Goal: Information Seeking & Learning: Check status

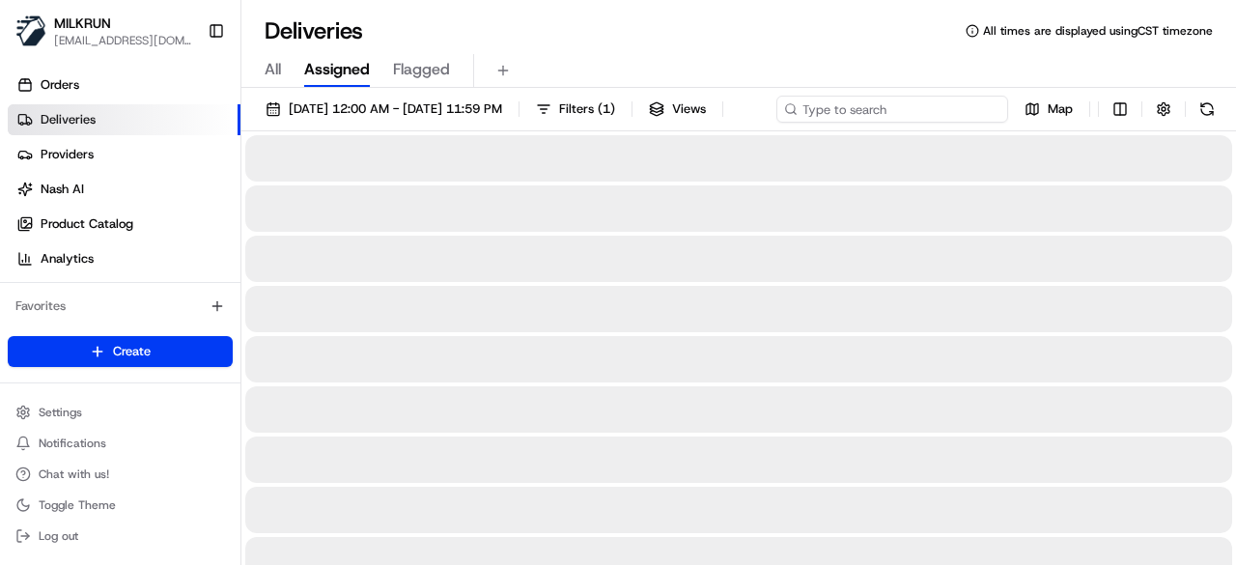
click at [968, 116] on input at bounding box center [892, 109] width 232 height 27
paste input "0e336419-a6b9-4b10-acd3-a15db57a1b93"
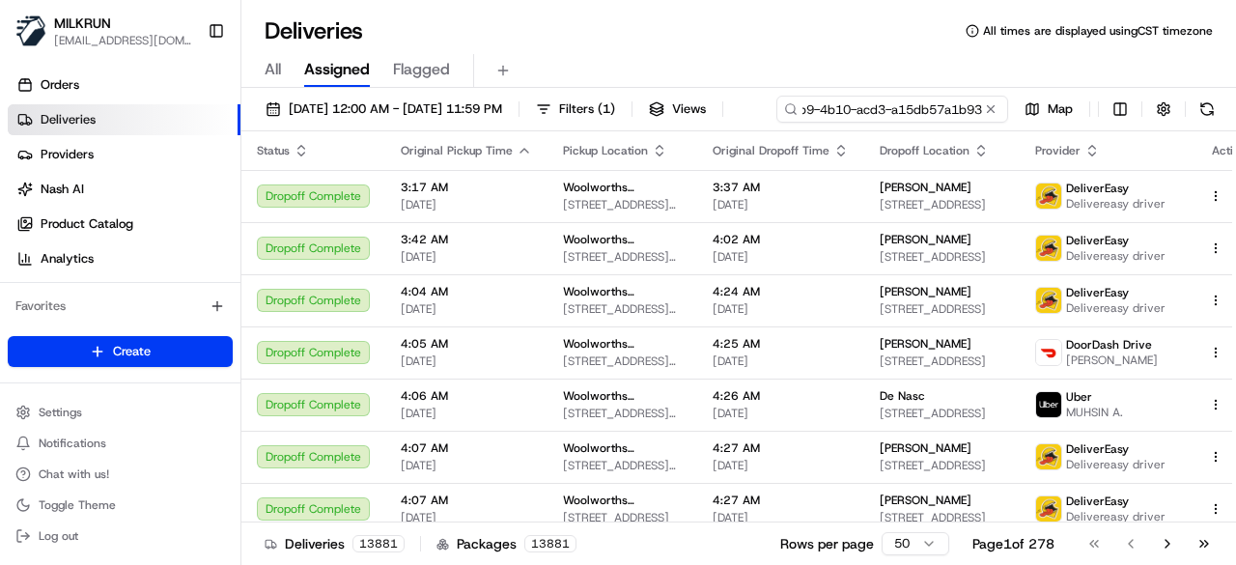
scroll to position [0, 95]
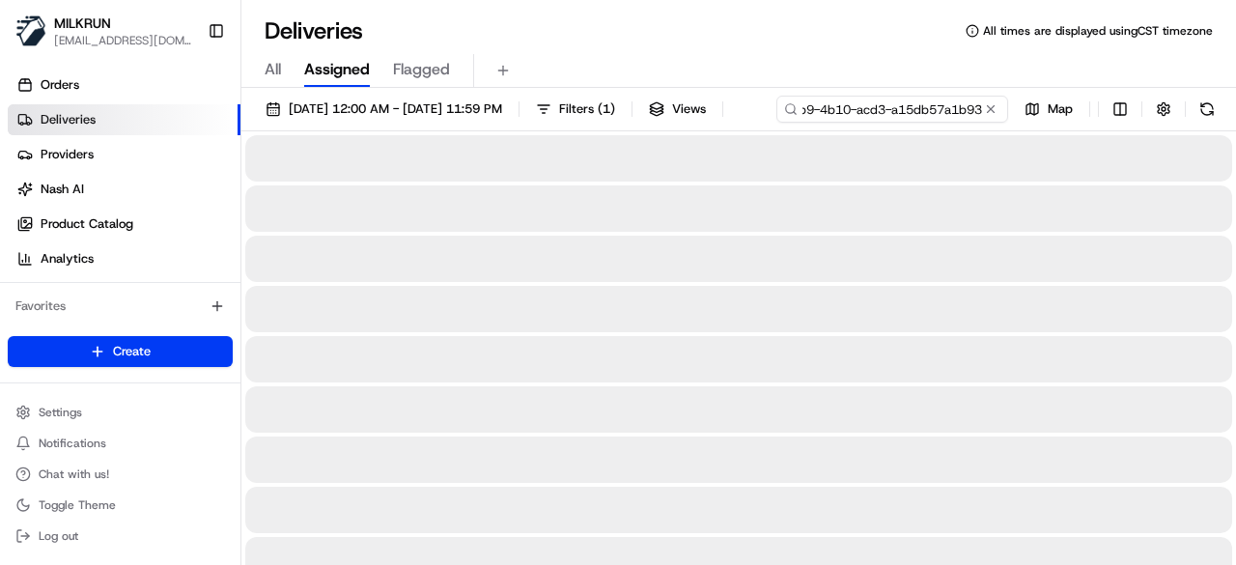
type input "0e336419-a6b9-4b10-acd3-a15db57a1b93"
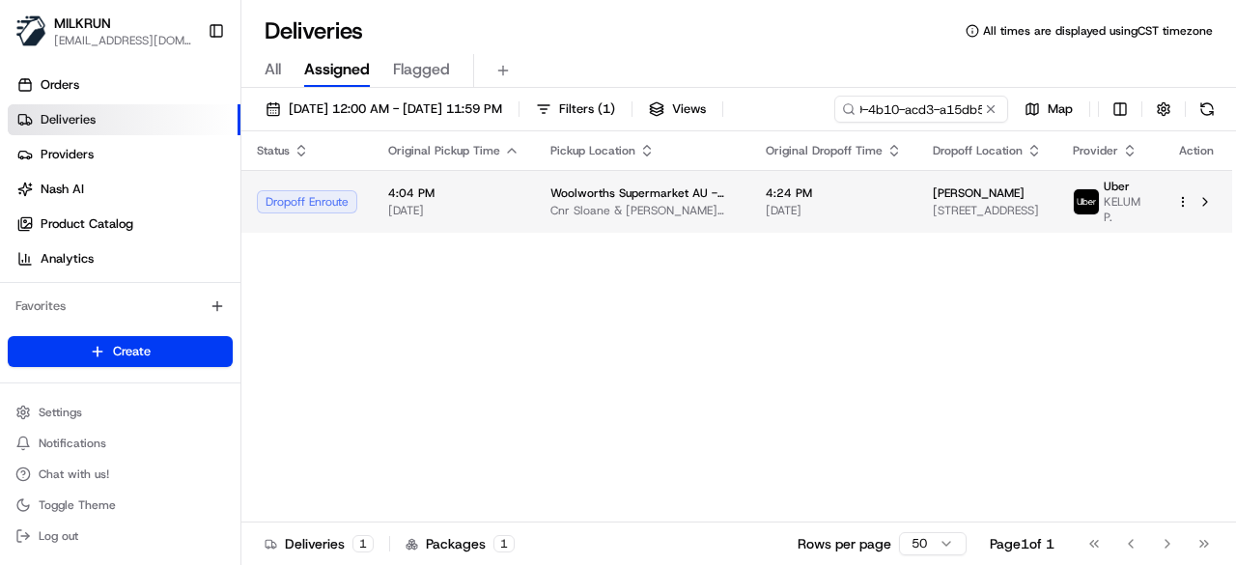
click at [705, 233] on td "Woolworths Supermarket AU - Goulburn [GEOGRAPHIC_DATA][PERSON_NAME], [GEOGRAPHI…" at bounding box center [642, 201] width 215 height 63
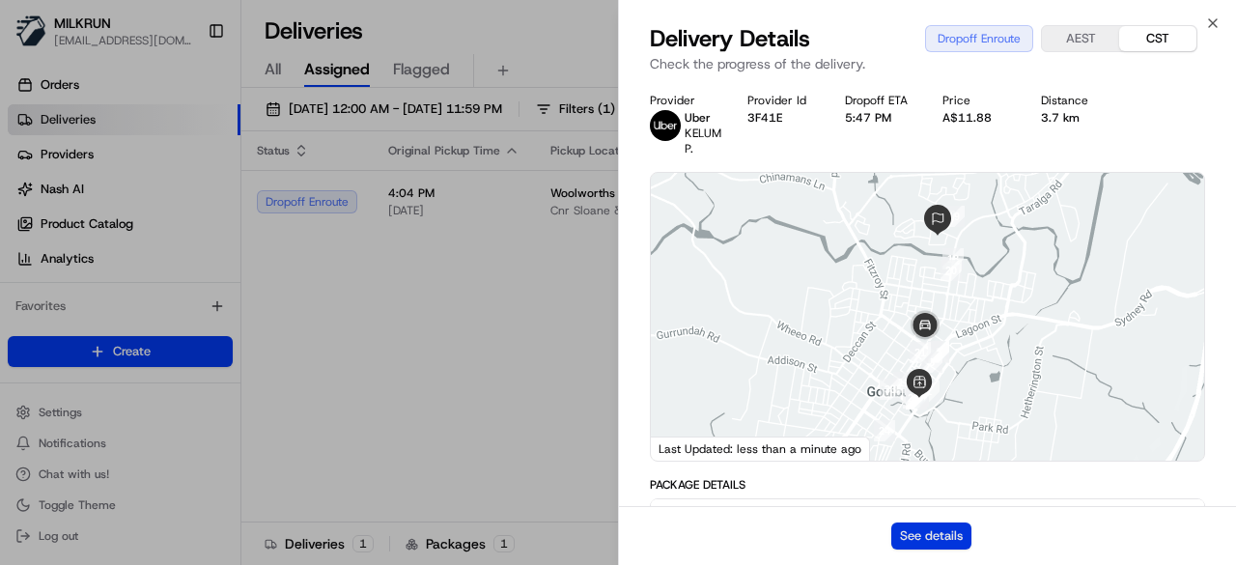
click at [895, 532] on button "See details" at bounding box center [931, 535] width 80 height 27
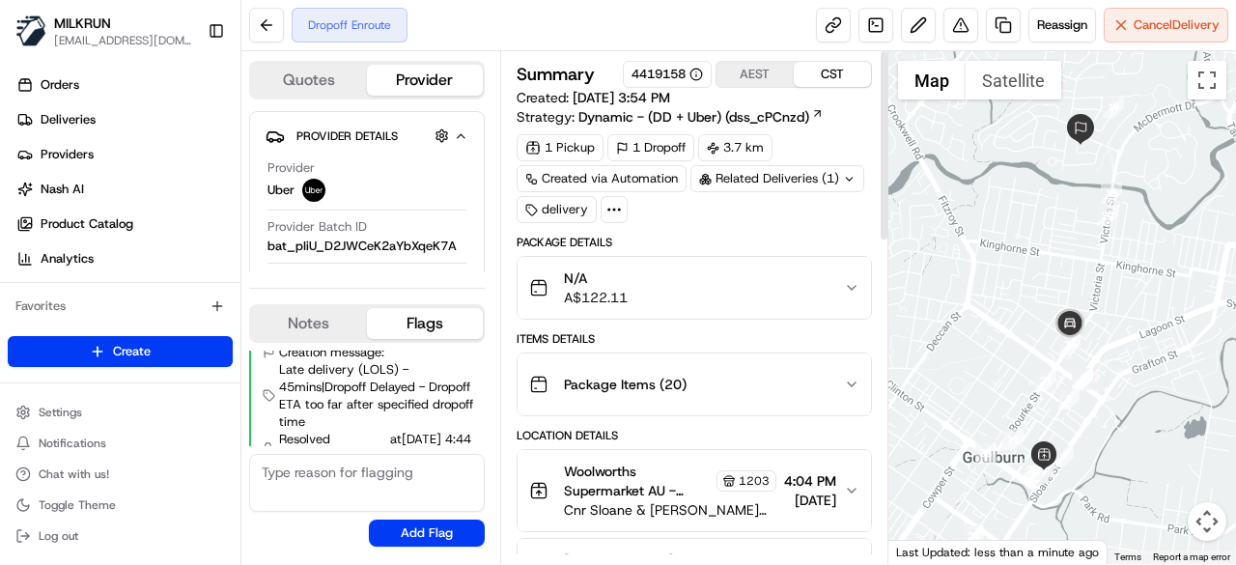
click at [843, 182] on icon at bounding box center [849, 179] width 13 height 13
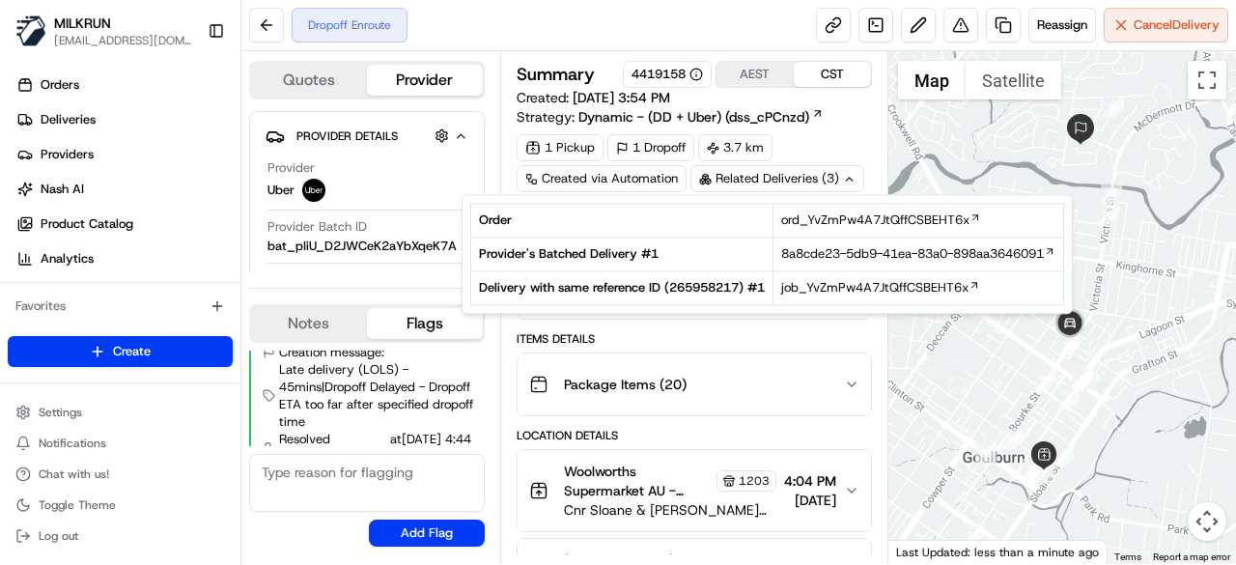
click at [843, 181] on icon at bounding box center [849, 179] width 13 height 13
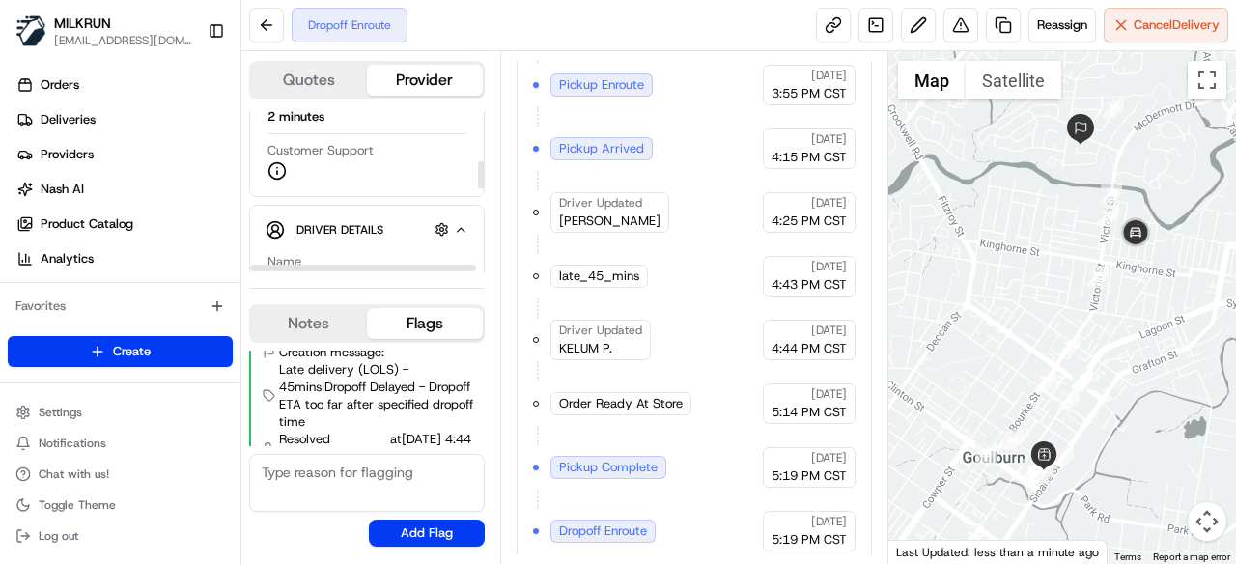
scroll to position [290, 0]
